Goal: Navigation & Orientation: Find specific page/section

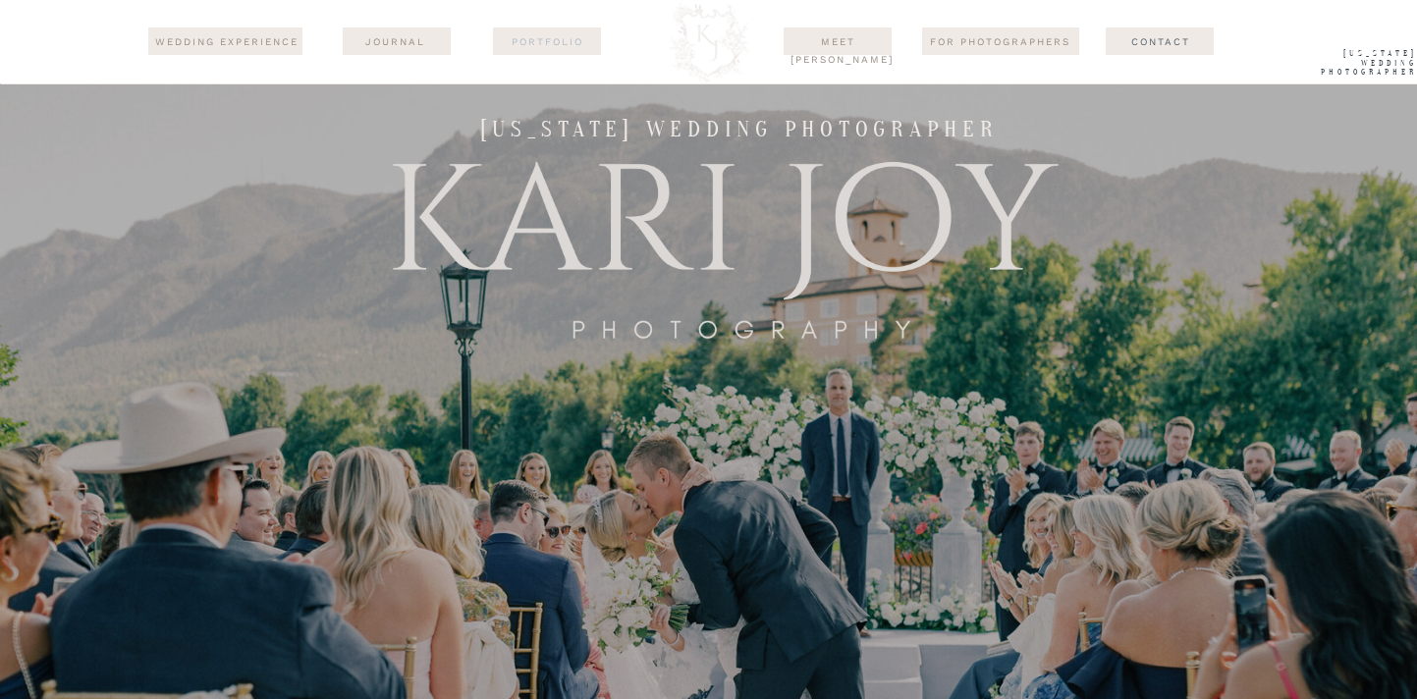
click at [562, 35] on nav "Portfolio" at bounding box center [547, 41] width 95 height 16
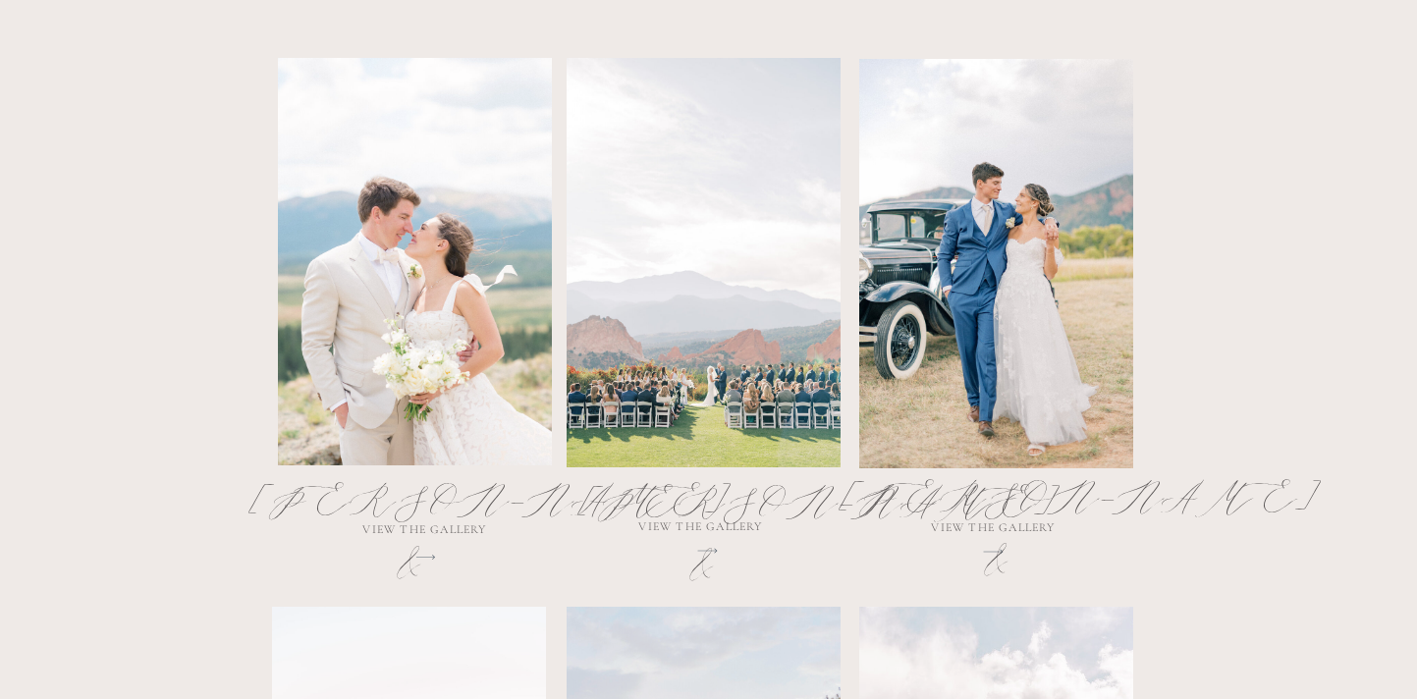
scroll to position [1088, 0]
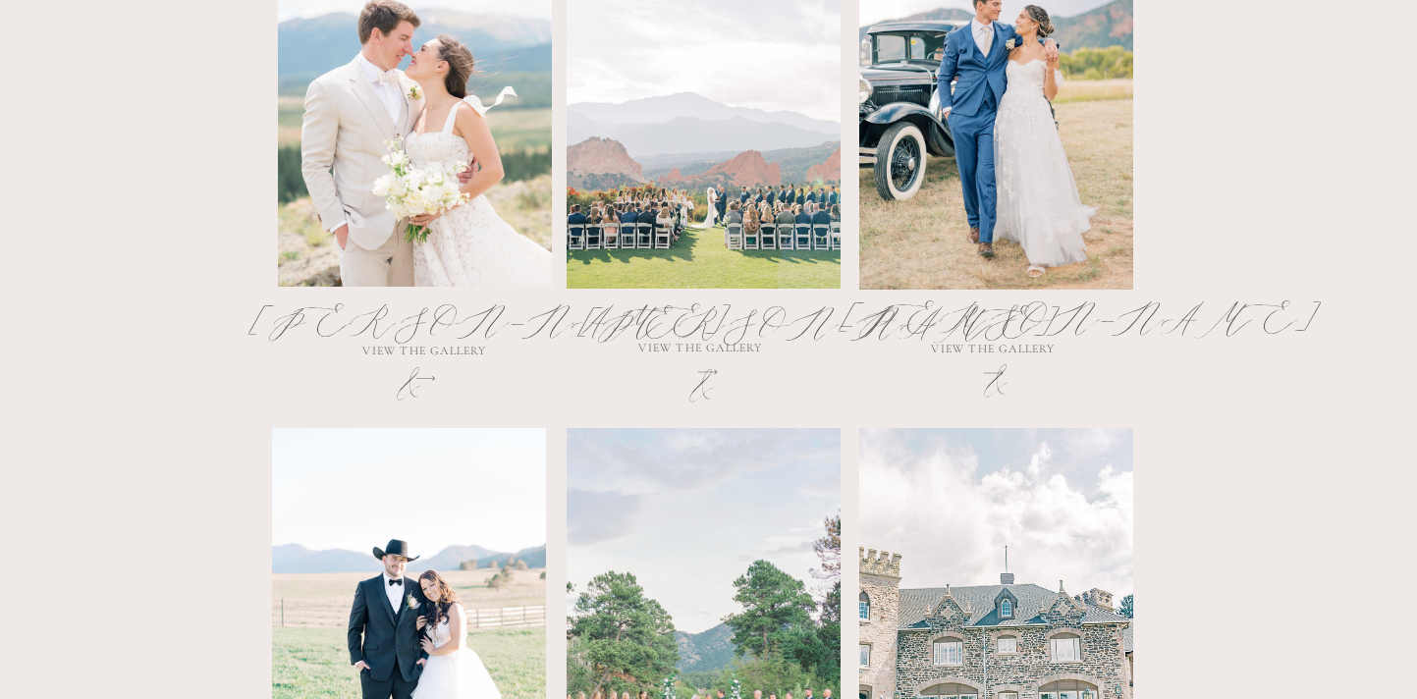
scroll to position [1300, 0]
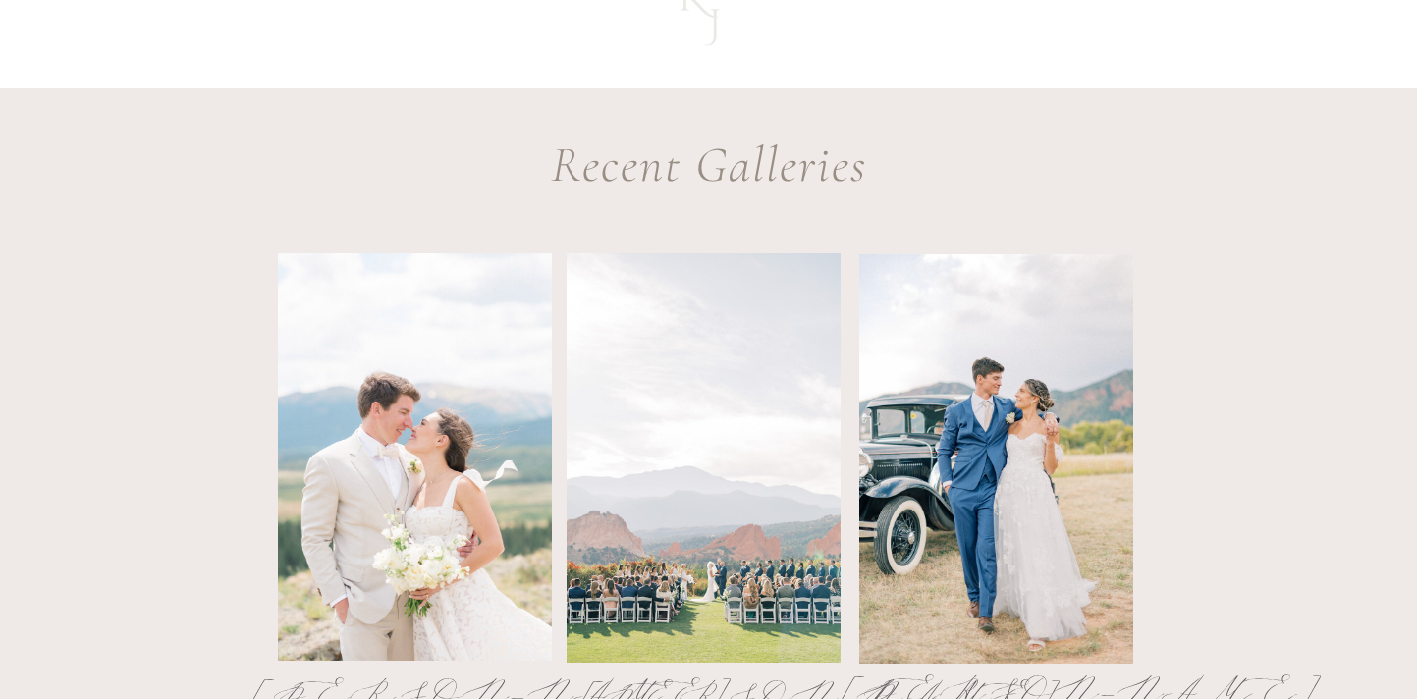
click at [382, 476] on div at bounding box center [415, 456] width 274 height 407
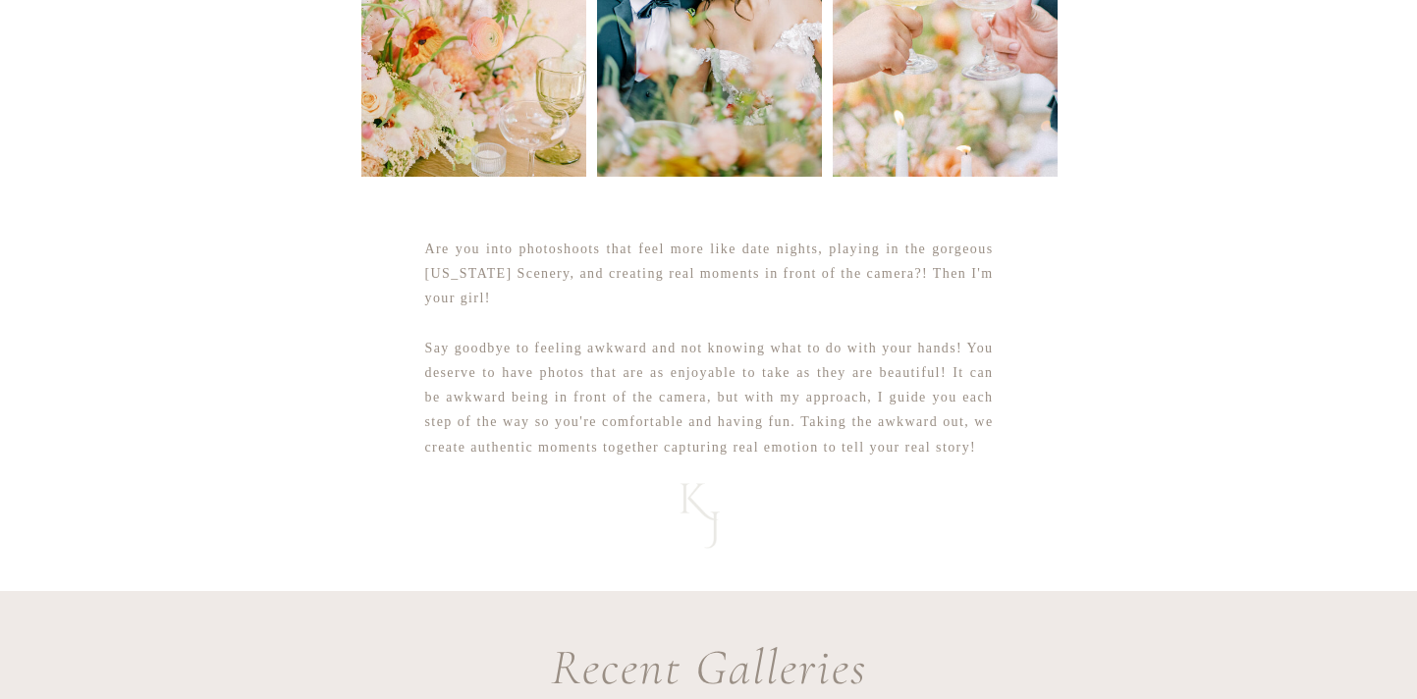
scroll to position [387, 0]
